Goal: Check status: Check status

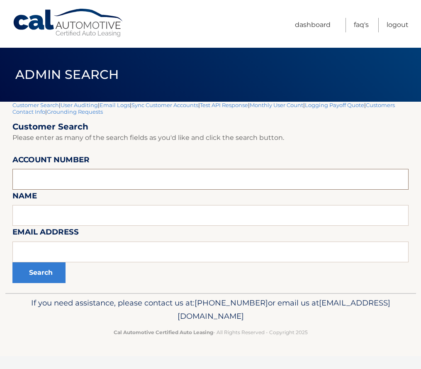
click at [88, 176] on input "text" at bounding box center [210, 179] width 397 height 21
paste input "44455620394"
type input "44455620394"
click at [42, 274] on button "Search" at bounding box center [38, 272] width 53 height 21
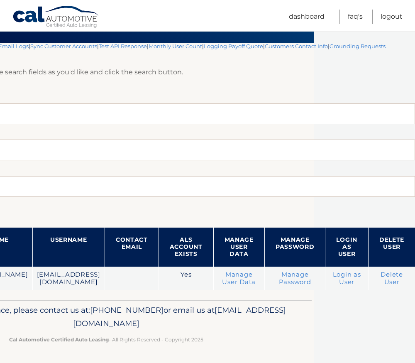
scroll to position [59, 115]
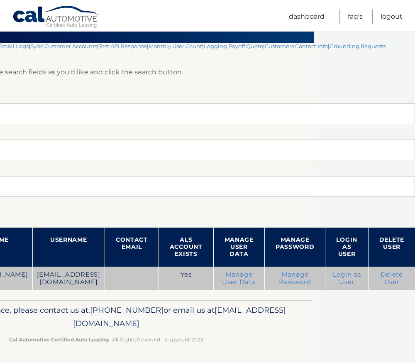
click at [347, 278] on link "Login as User" at bounding box center [347, 278] width 28 height 15
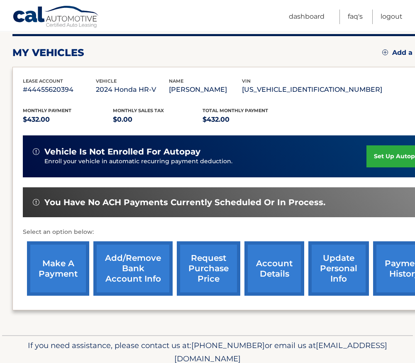
scroll to position [125, 0]
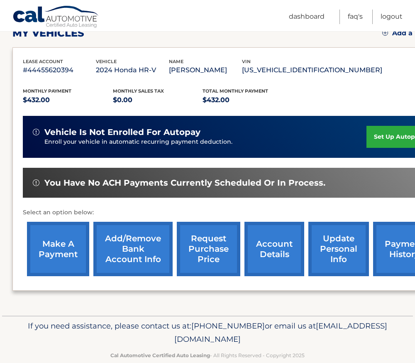
click at [400, 246] on link "payment history" at bounding box center [404, 249] width 62 height 54
